Goal: Information Seeking & Learning: Learn about a topic

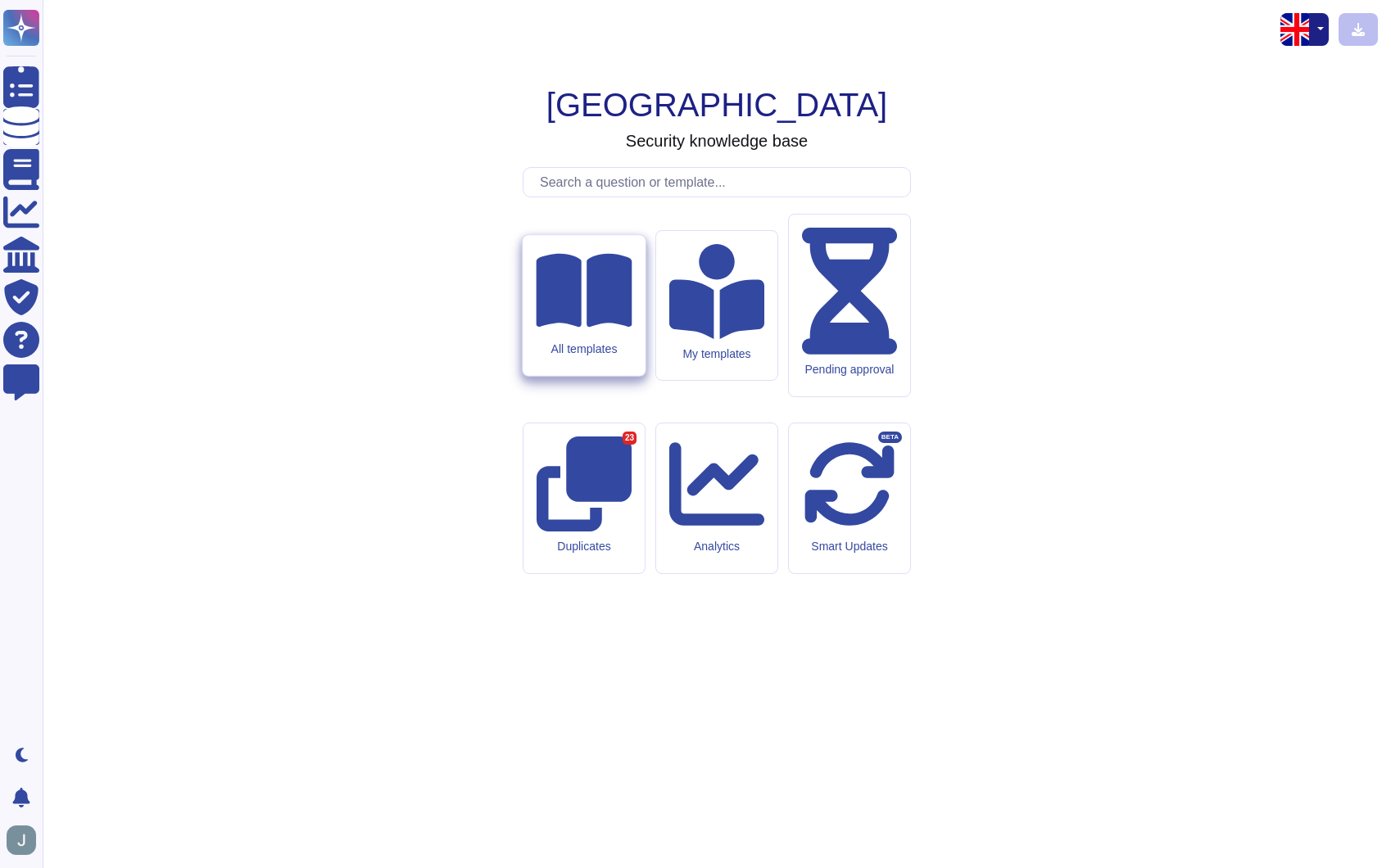
click at [609, 376] on div "All templates" at bounding box center [583, 306] width 122 height 141
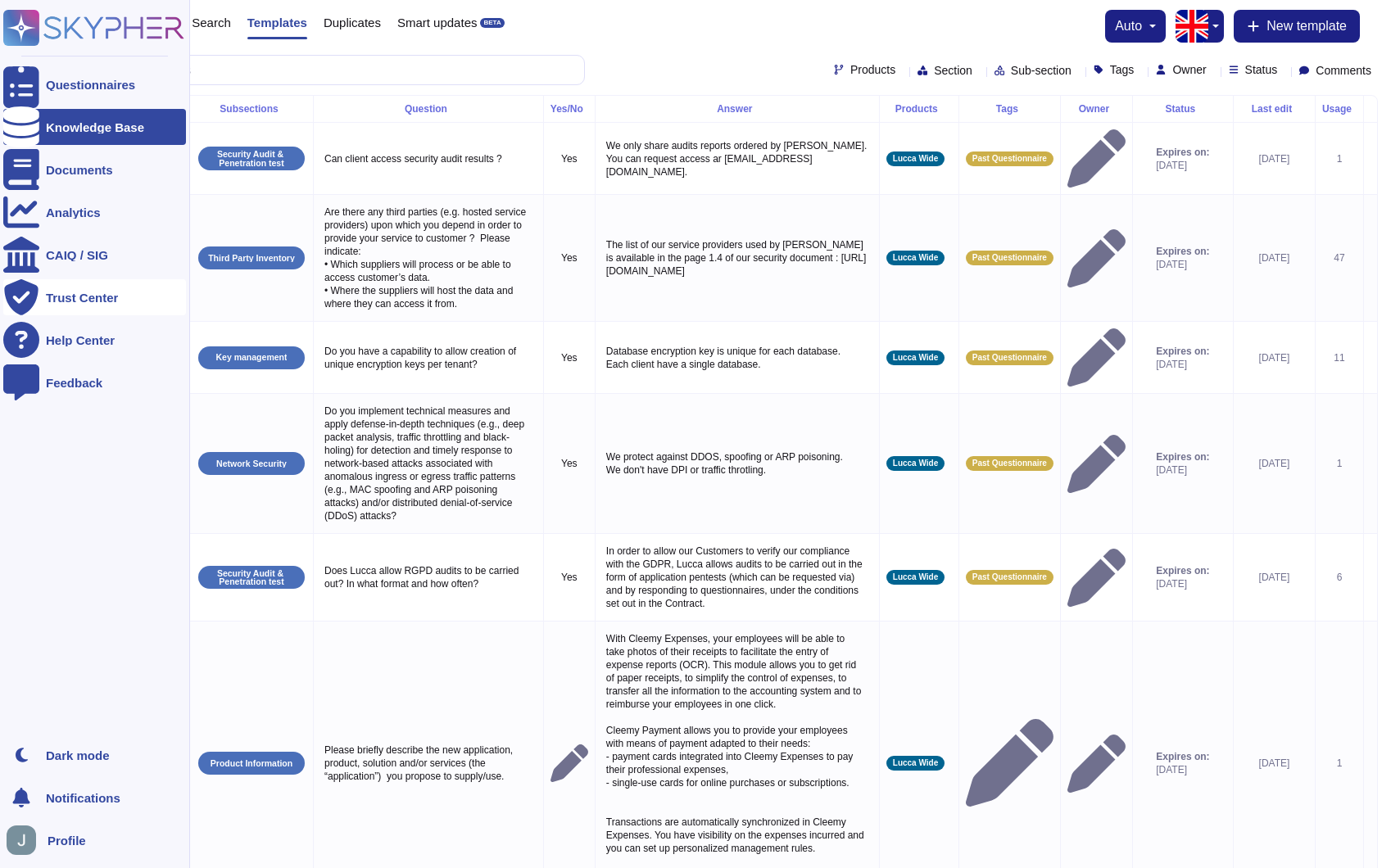
click at [81, 294] on div "Trust Center" at bounding box center [82, 297] width 72 height 13
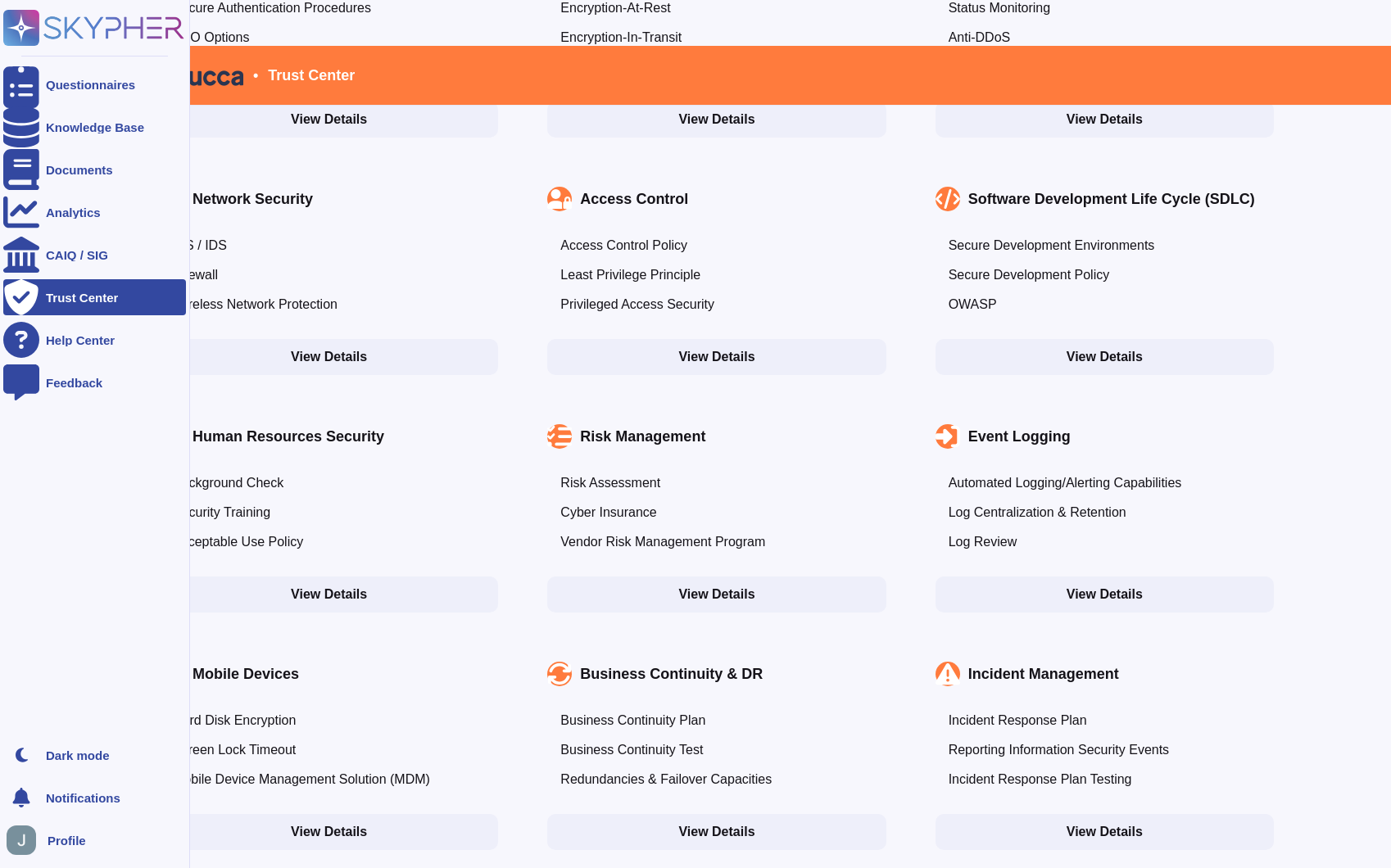
scroll to position [785, 0]
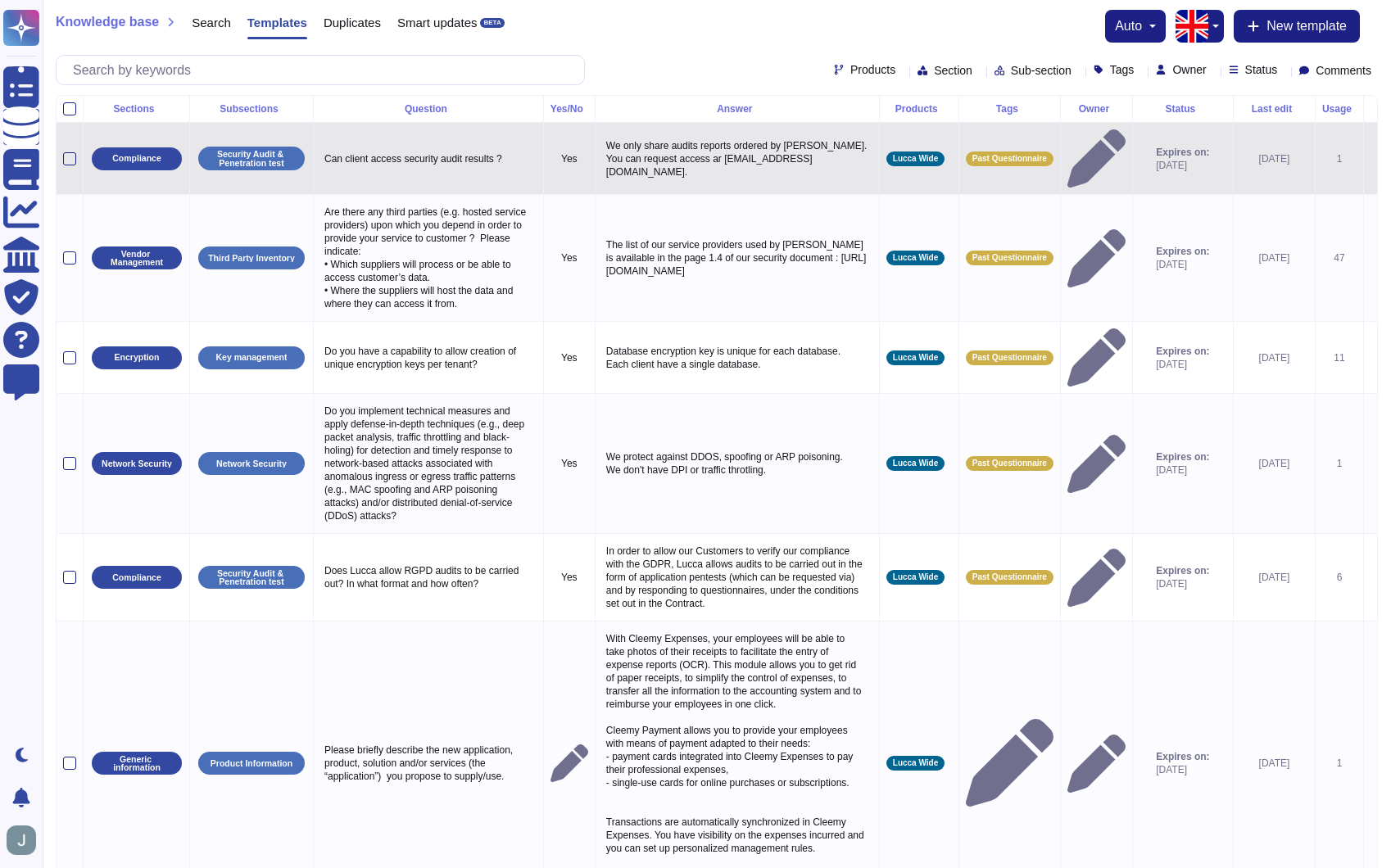
click at [73, 152] on div at bounding box center [70, 158] width 13 height 13
click at [0, 0] on input "checkbox" at bounding box center [0, 0] width 0 height 0
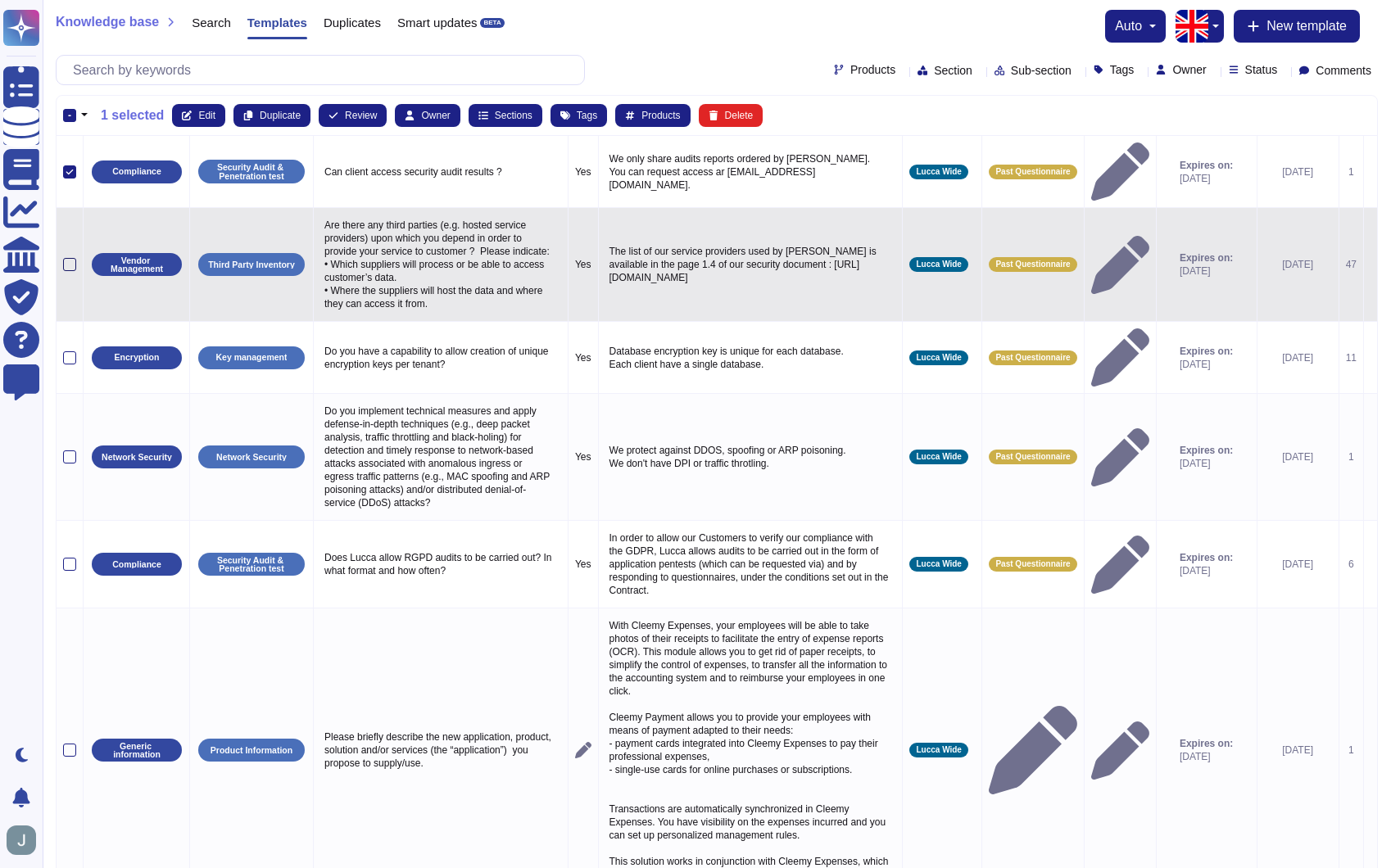
click at [69, 258] on div at bounding box center [70, 264] width 13 height 13
click at [0, 0] on input "checkbox" at bounding box center [0, 0] width 0 height 0
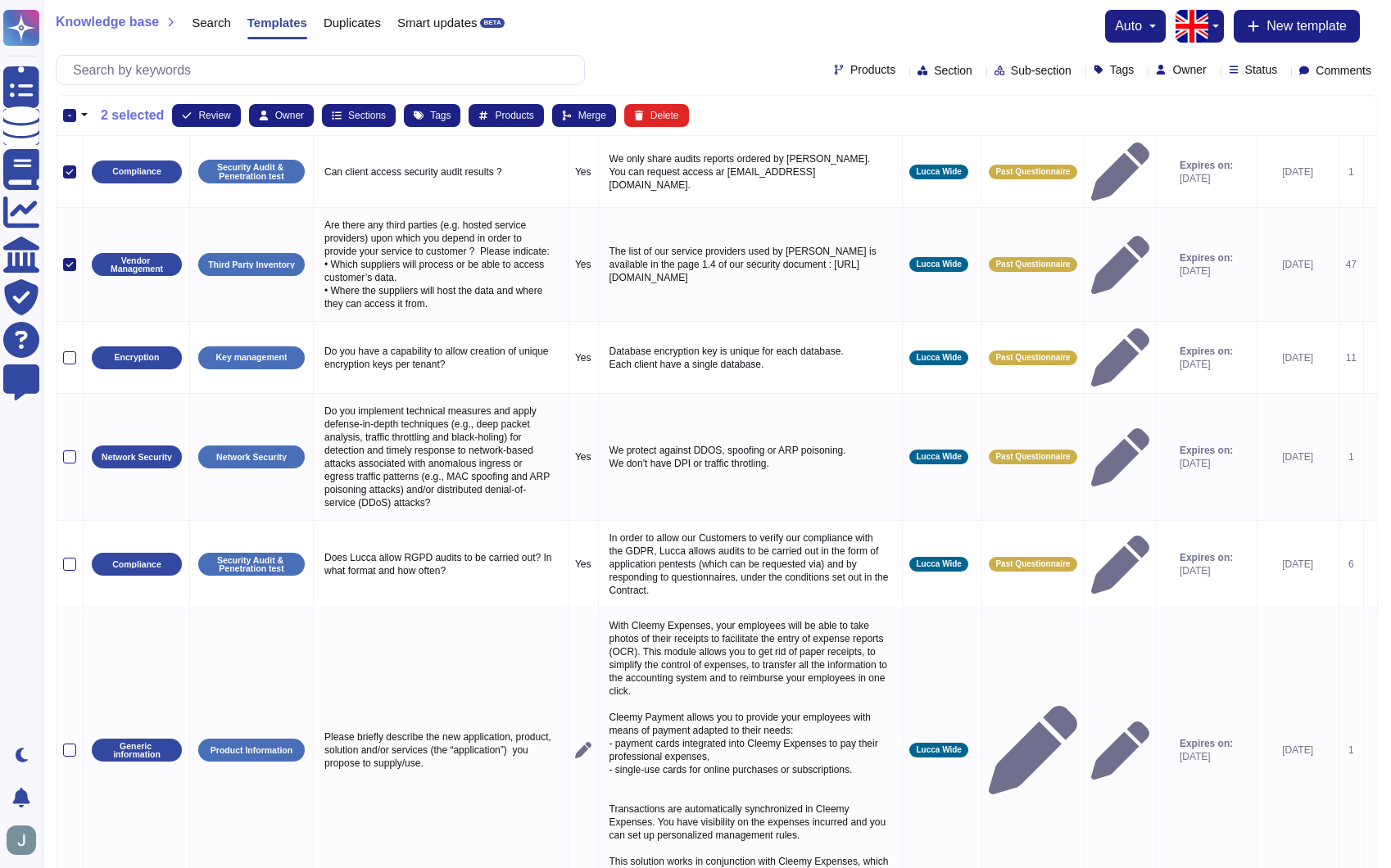
click at [87, 112] on button "button" at bounding box center [84, 116] width 16 height 20
click at [801, 79] on div "Products Section Sub-section Tags Owner Status Comments" at bounding box center [717, 71] width 1322 height 31
click at [850, 70] on span "Products" at bounding box center [873, 70] width 45 height 12
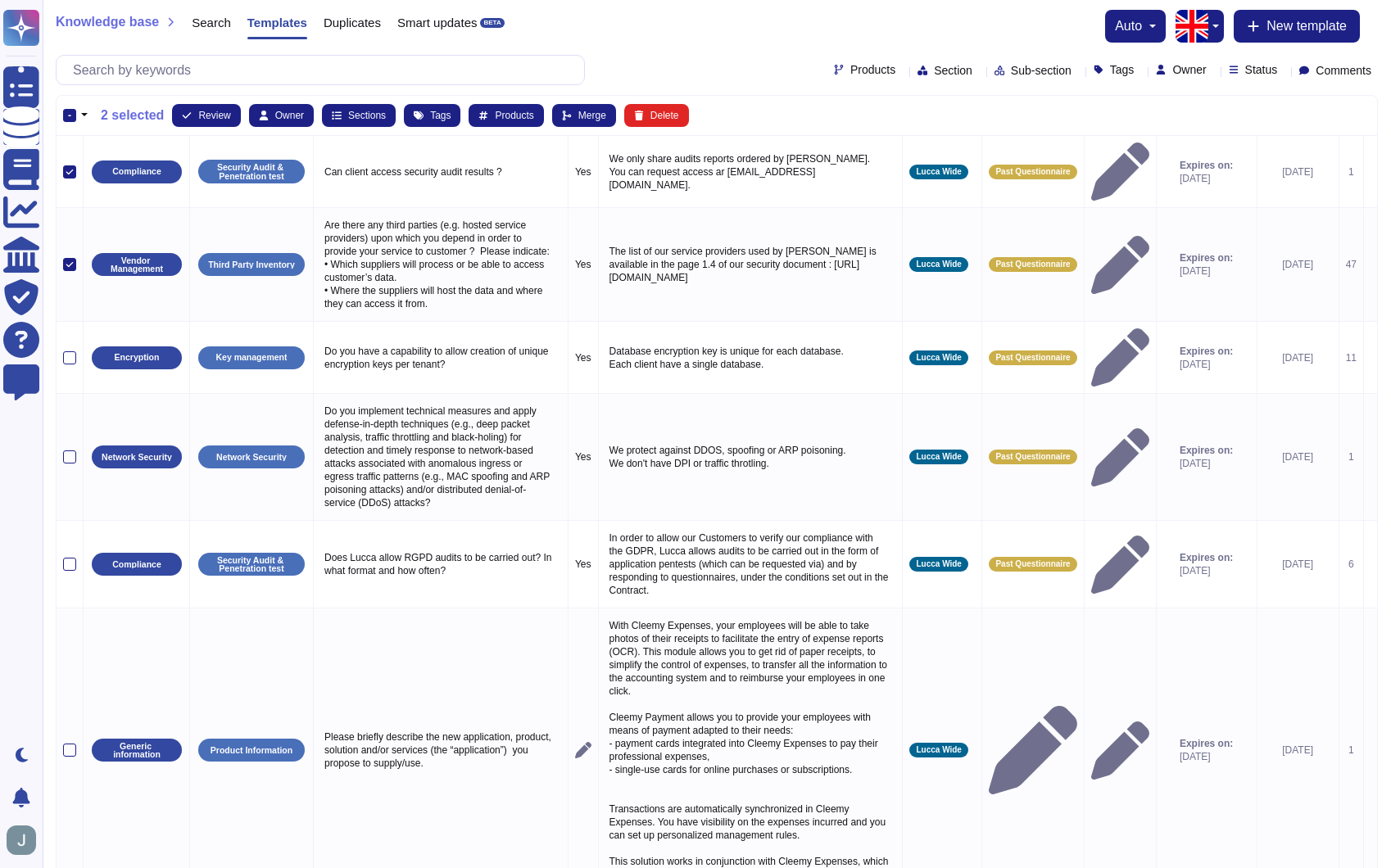
click at [140, 28] on span "Knowledge base" at bounding box center [108, 22] width 103 height 13
click at [159, 22] on span "Knowledge base" at bounding box center [108, 22] width 103 height 13
click at [173, 19] on icon at bounding box center [170, 22] width 10 height 10
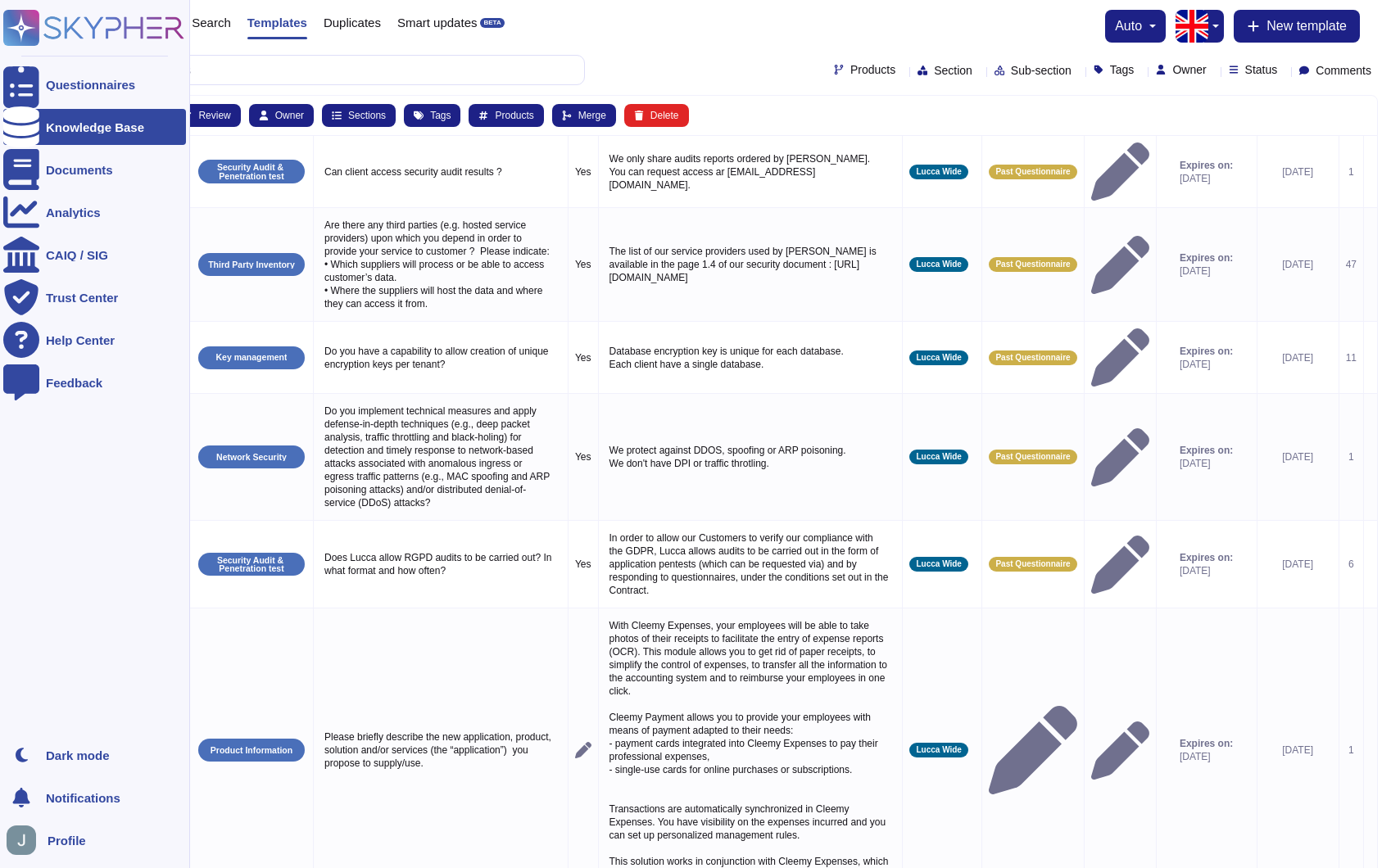
click at [87, 138] on div "Knowledge Base" at bounding box center [95, 127] width 183 height 36
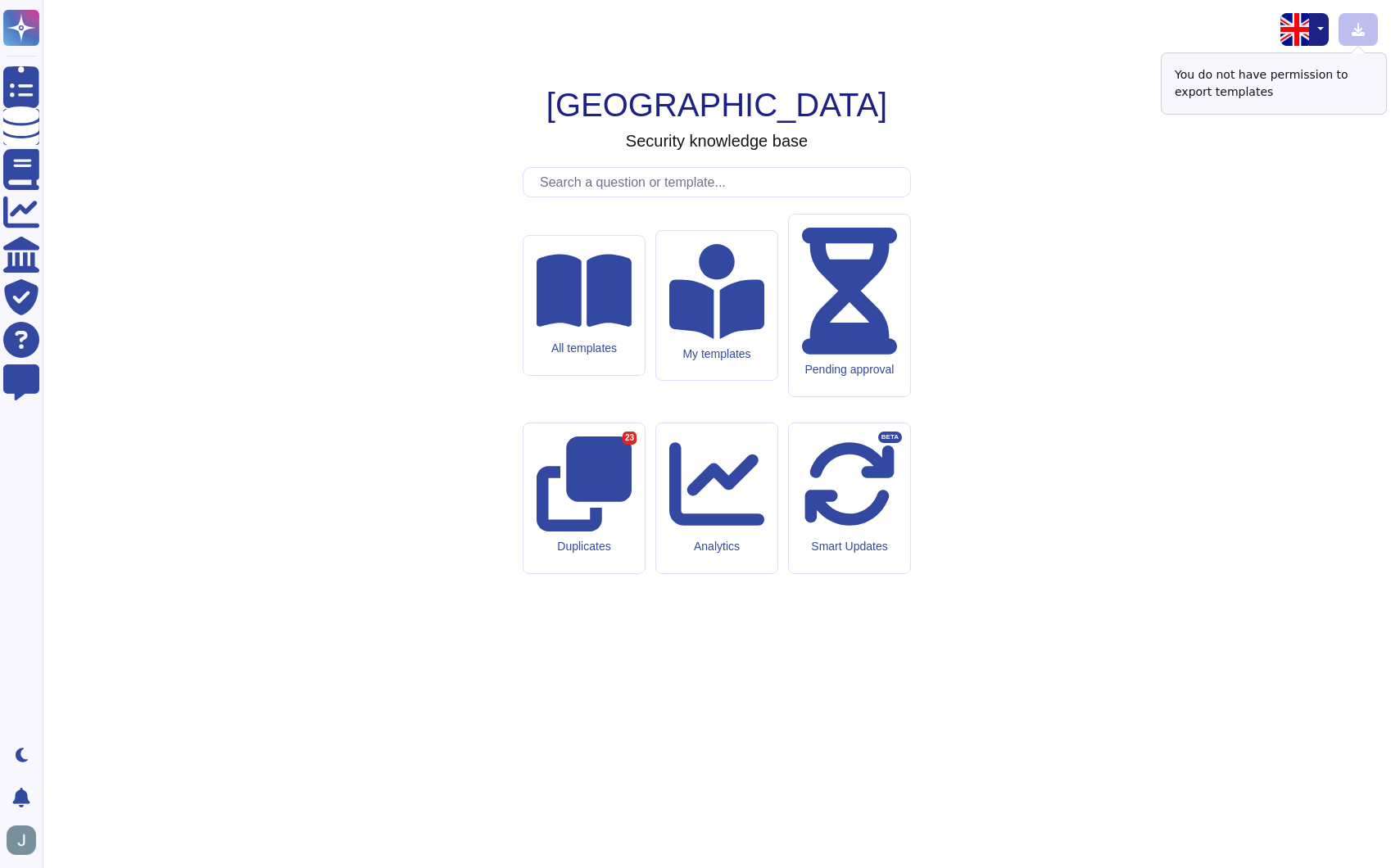
click at [1357, 33] on div at bounding box center [1358, 29] width 39 height 33
drag, startPoint x: 657, startPoint y: 278, endPoint x: 781, endPoint y: 272, distance: 124.1
click at [781, 151] on h3 "Security knowledge base" at bounding box center [716, 141] width 182 height 20
